Goal: Information Seeking & Learning: Learn about a topic

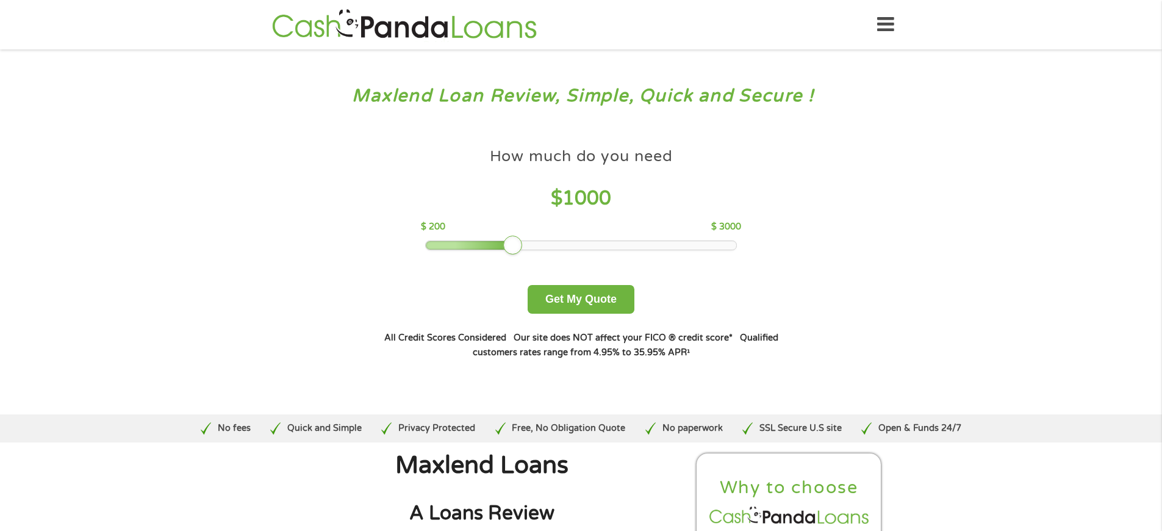
scroll to position [3318, 0]
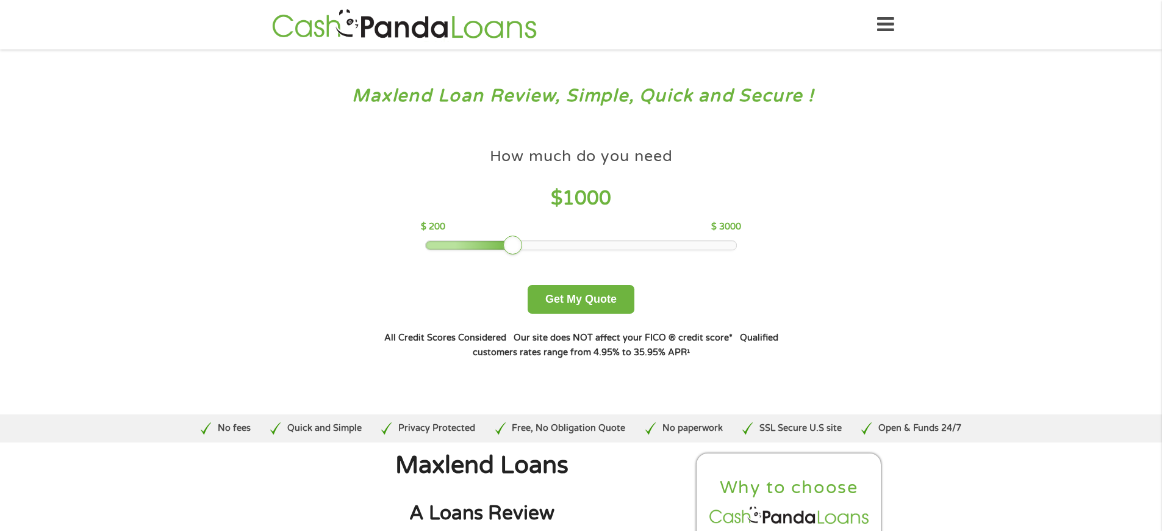
scroll to position [4229, 0]
